Goal: Task Accomplishment & Management: Complete application form

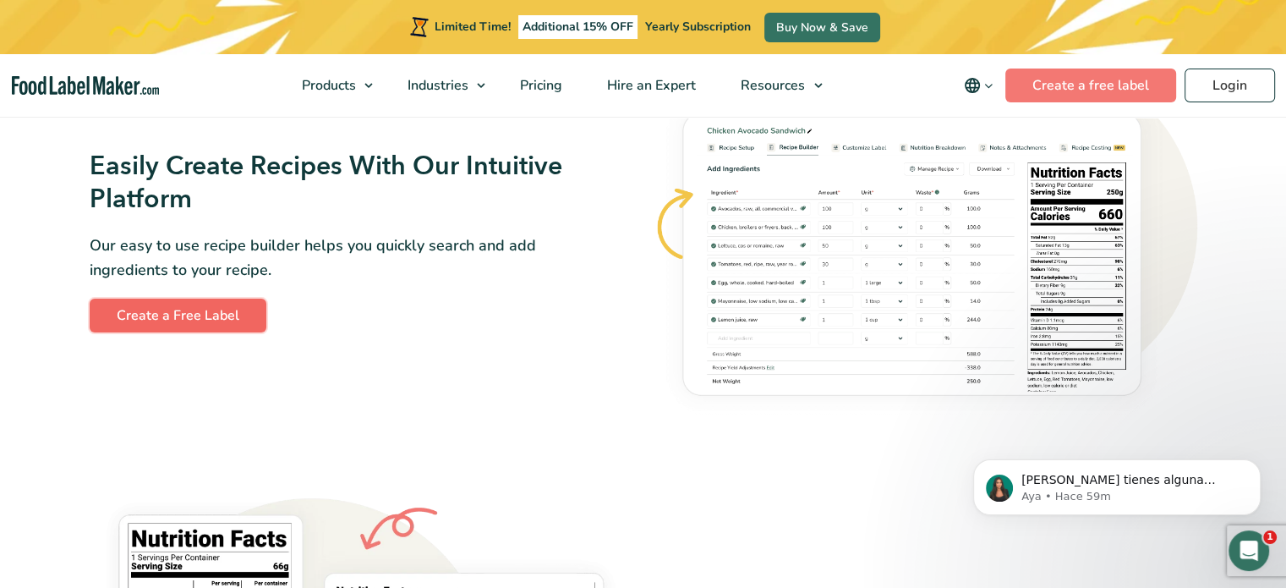
click at [144, 317] on link "Create a Free Label" at bounding box center [178, 315] width 177 height 34
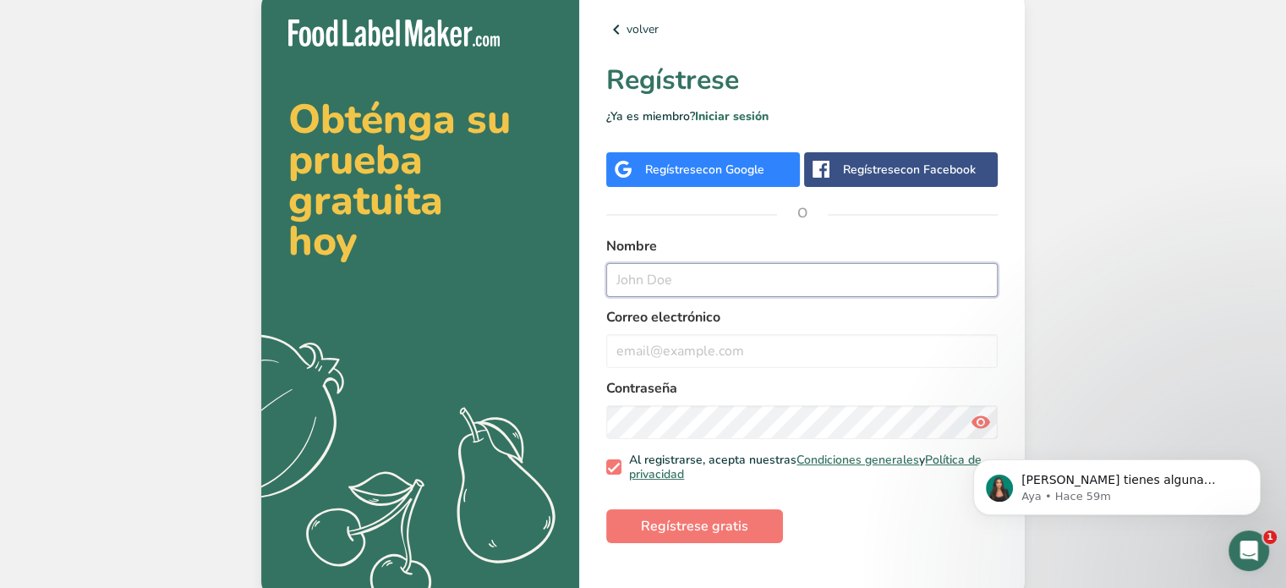
click at [639, 288] on input "text" at bounding box center [801, 280] width 391 height 34
type input "marisol"
click at [654, 348] on input "email" at bounding box center [801, 351] width 391 height 34
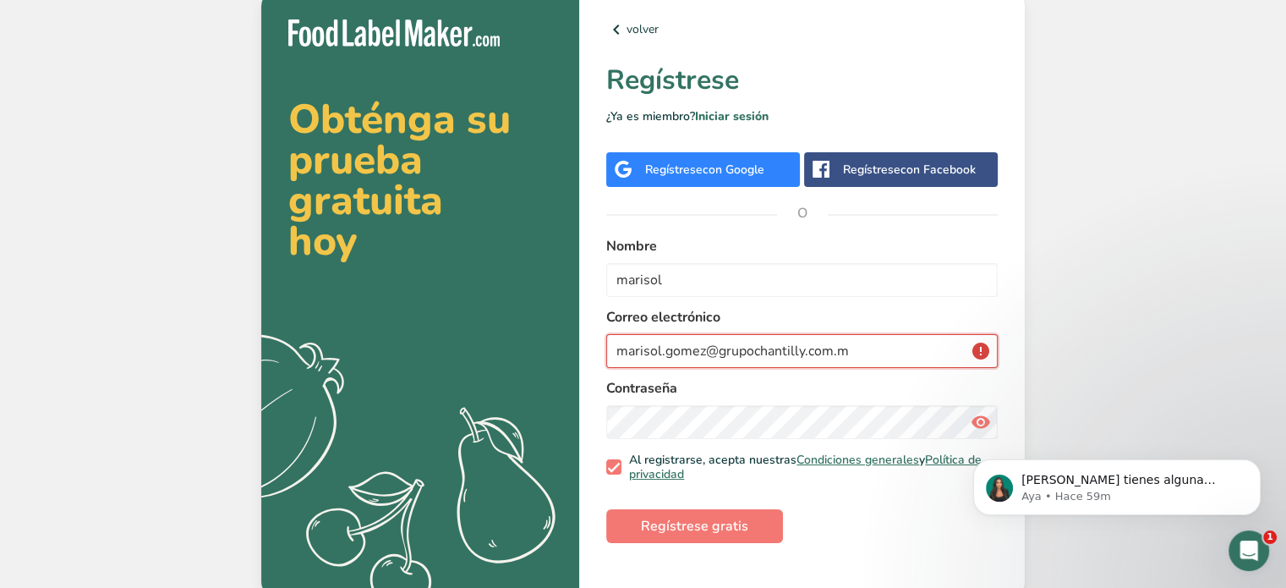
type input "[EMAIL_ADDRESS][DOMAIN_NAME]"
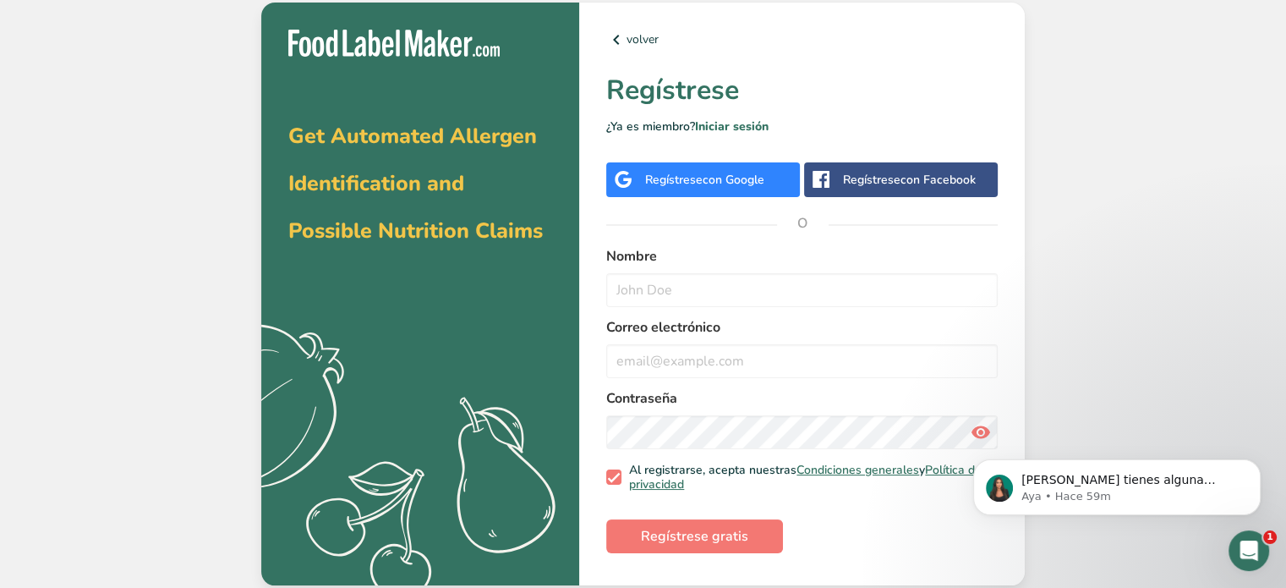
click at [1185, 45] on div "Get Automated Allergen Identification and Possible Nutrition Claims .a{fill:#f5…" at bounding box center [643, 294] width 1286 height 588
drag, startPoint x: 1193, startPoint y: 124, endPoint x: 1298, endPoint y: 266, distance: 176.5
click at [1285, 266] on html "Get Automated Allergen Identification and Possible Nutrition Claims .a{fill:#f5…" at bounding box center [643, 294] width 1286 height 588
click at [1163, 246] on div "Get Automated Allergen Identification and Possible Nutrition Claims .a{fill:#f5…" at bounding box center [643, 294] width 1286 height 588
click at [1088, 233] on div "Get Automated Allergen Identification and Possible Nutrition Claims .a{fill:#f5…" at bounding box center [643, 294] width 1286 height 588
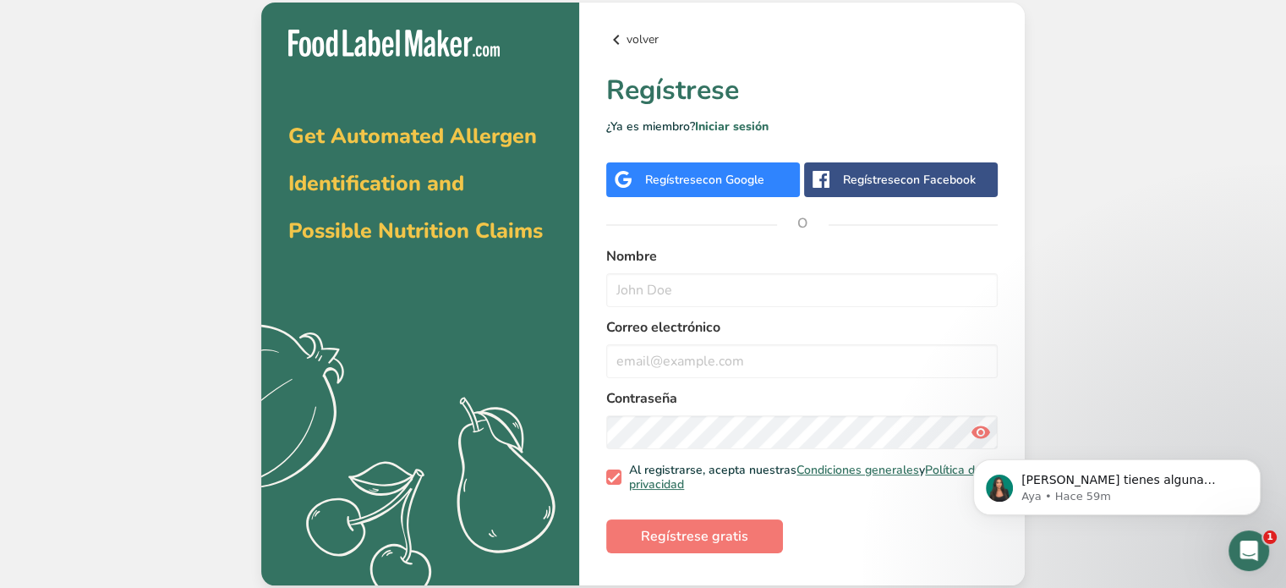
click at [829, 33] on link "volver" at bounding box center [801, 40] width 391 height 20
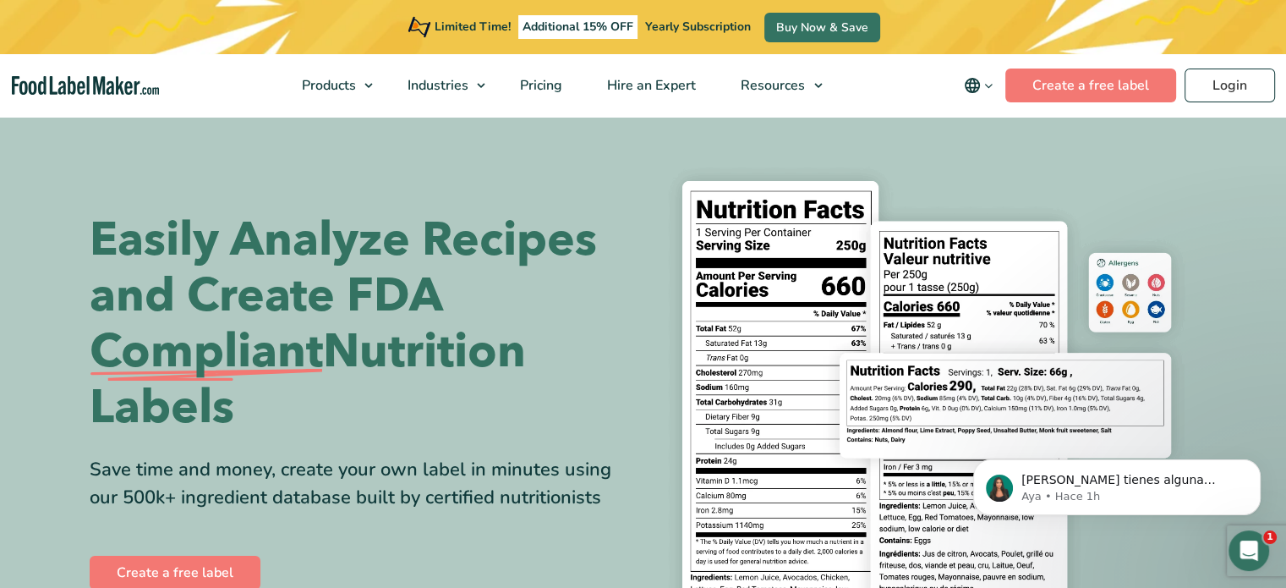
click at [515, 160] on div "Easily Analyze Recipes and Create FDA Compliant Nutrition Labels Save time and …" at bounding box center [644, 402] width 1108 height 495
click at [975, 146] on section "Easily Analyze Recipes and Create FDA Compliant Nutrition Labels Save time and …" at bounding box center [643, 402] width 1286 height 577
